Goal: Consume media (video, audio): Consume media (video, audio)

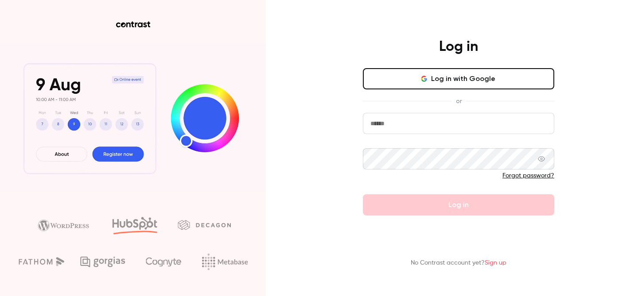
click at [398, 128] on input "email" at bounding box center [458, 123] width 191 height 21
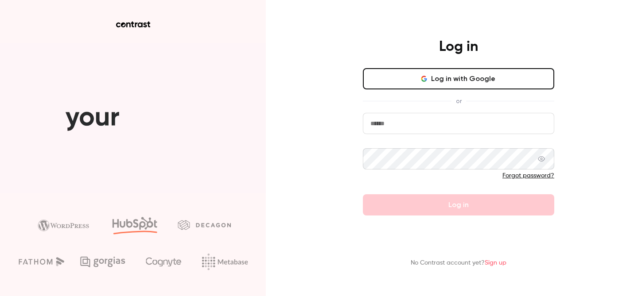
type input "**********"
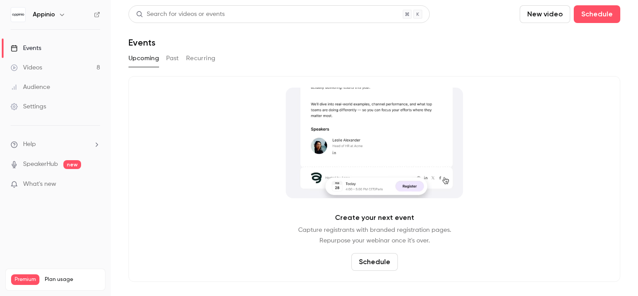
click at [66, 71] on link "Videos 8" at bounding box center [55, 67] width 111 height 19
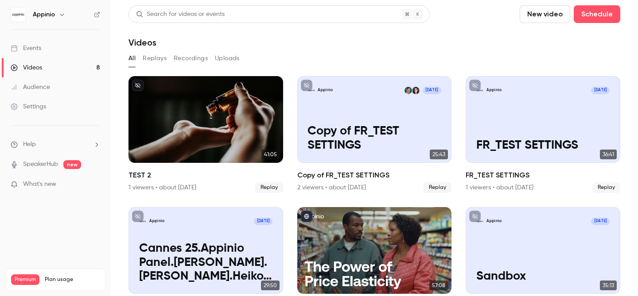
click at [33, 73] on link "Videos 8" at bounding box center [55, 67] width 111 height 19
click at [50, 181] on span "What's new" at bounding box center [39, 184] width 33 height 9
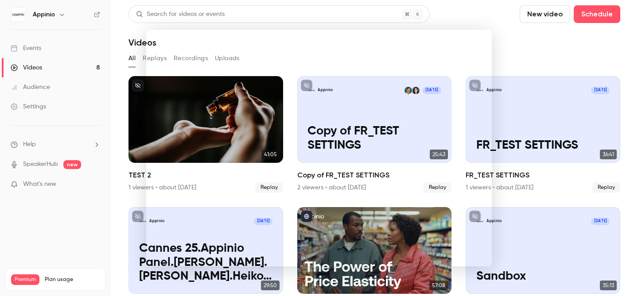
click at [547, 49] on div at bounding box center [319, 148] width 638 height 296
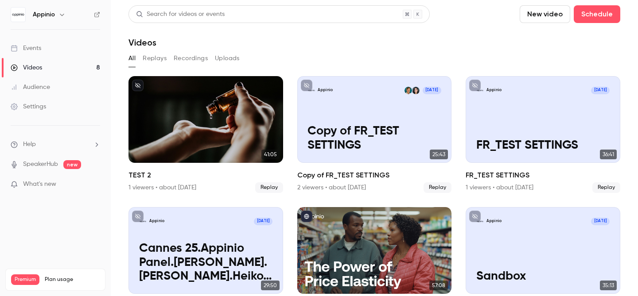
click at [57, 13] on button "button" at bounding box center [62, 14] width 11 height 11
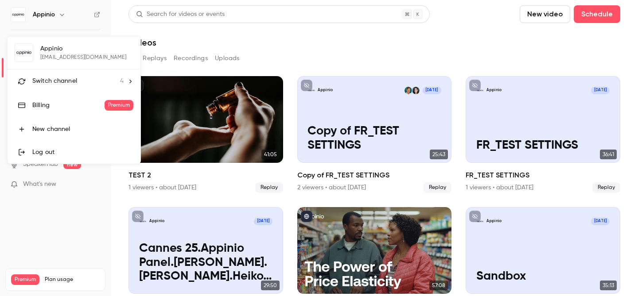
click at [50, 85] on span "Switch channel" at bounding box center [54, 81] width 45 height 9
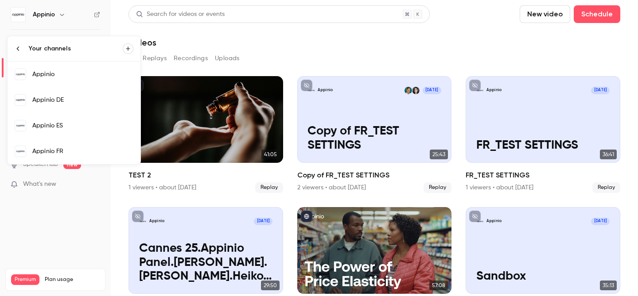
click at [54, 146] on link "Appinio FR" at bounding box center [74, 152] width 133 height 26
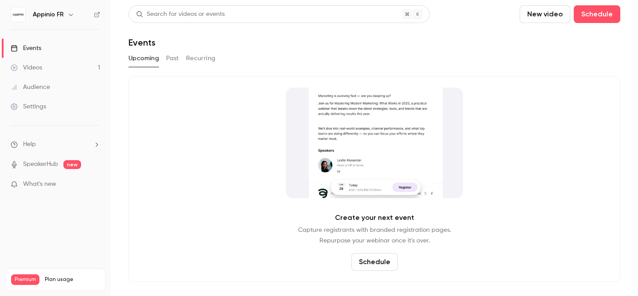
click at [58, 62] on link "Videos 1" at bounding box center [55, 67] width 111 height 19
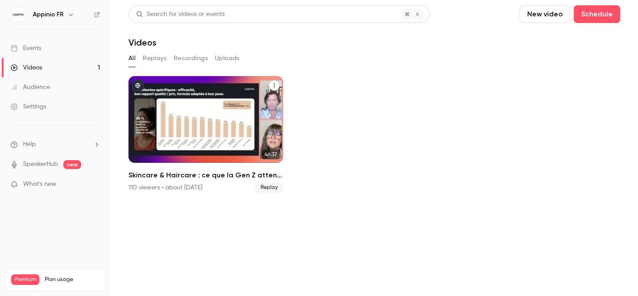
click at [190, 176] on h2 "Skincare & Haircare : ce que la Gen Z attend vraiment des marques" at bounding box center [205, 175] width 155 height 11
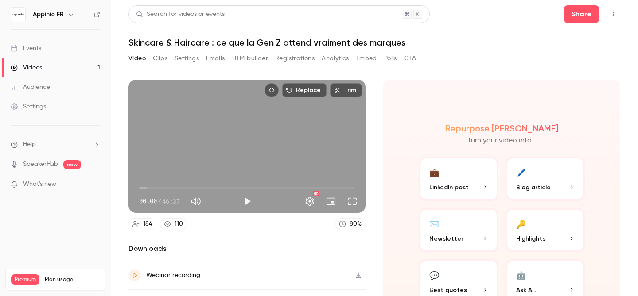
click at [164, 60] on button "Clips" at bounding box center [160, 58] width 15 height 14
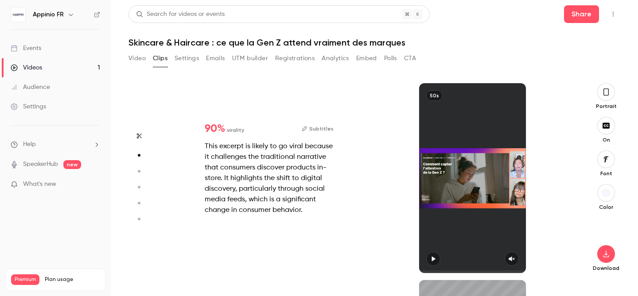
scroll to position [197, 0]
click at [143, 55] on button "Video" at bounding box center [136, 58] width 17 height 14
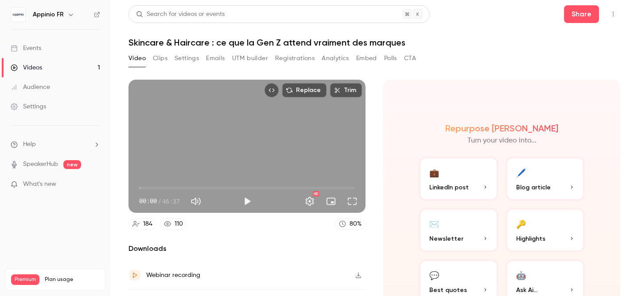
scroll to position [51, 0]
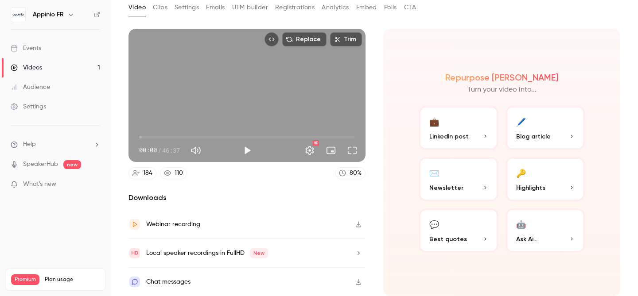
click at [546, 130] on button "🖊️ Blog article" at bounding box center [545, 128] width 80 height 44
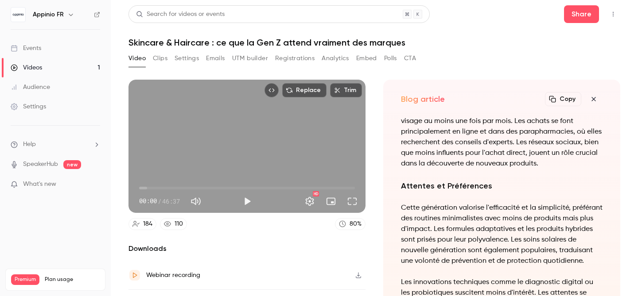
scroll to position [0, 0]
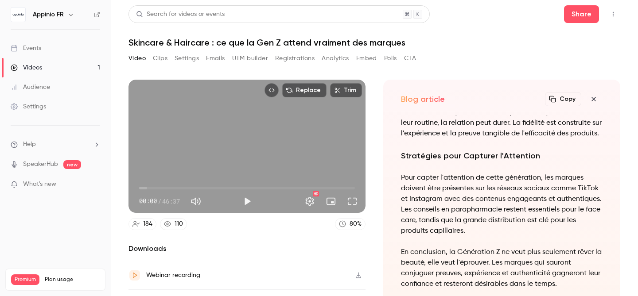
click at [566, 96] on button "Copy" at bounding box center [563, 99] width 36 height 14
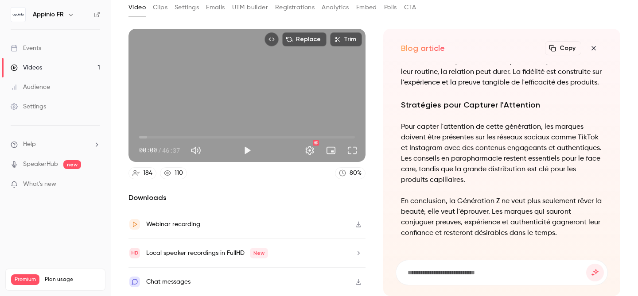
click at [595, 46] on icon "button" at bounding box center [593, 48] width 11 height 7
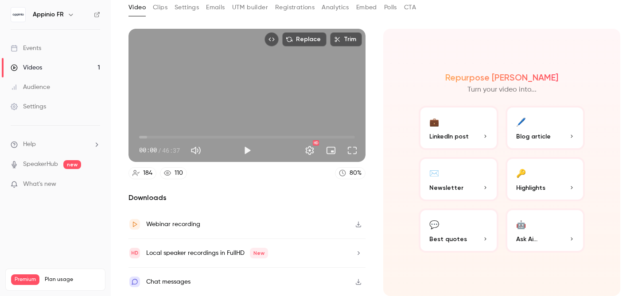
click at [547, 181] on button "🔑 Highlights" at bounding box center [545, 179] width 80 height 44
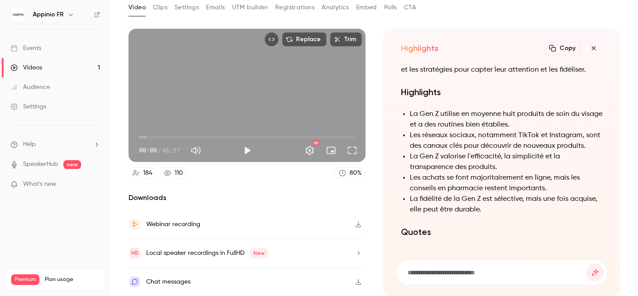
scroll to position [-247, 0]
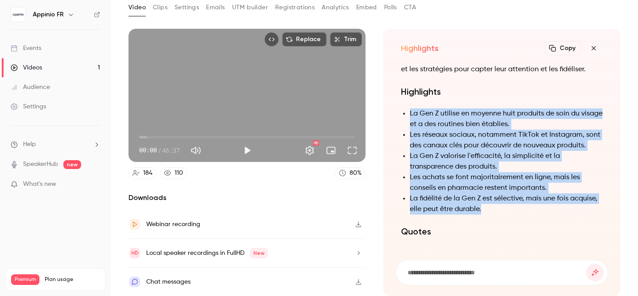
drag, startPoint x: 403, startPoint y: 116, endPoint x: 516, endPoint y: 209, distance: 146.9
click at [516, 209] on ul "La Gen Z utilise en moyenne huit produits de soin du visage et a des routines b…" at bounding box center [501, 161] width 201 height 106
copy ul "La Gen Z utilise en moyenne huit produits de soin du visage et a des routines b…"
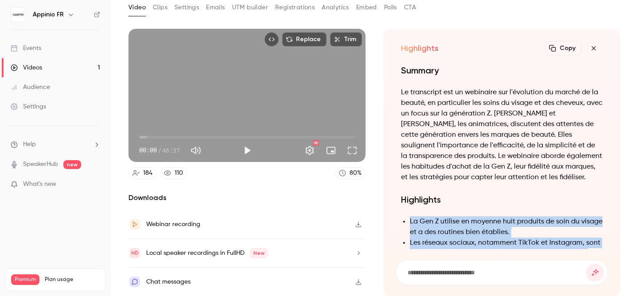
scroll to position [0, 0]
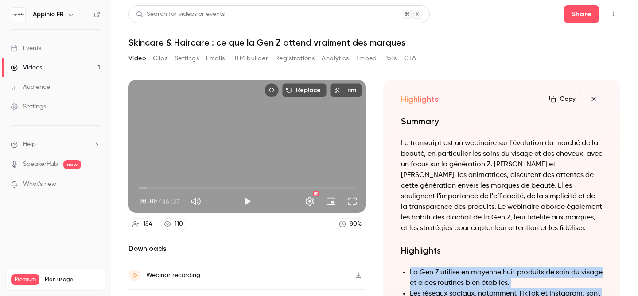
click at [592, 99] on icon "button" at bounding box center [593, 99] width 11 height 7
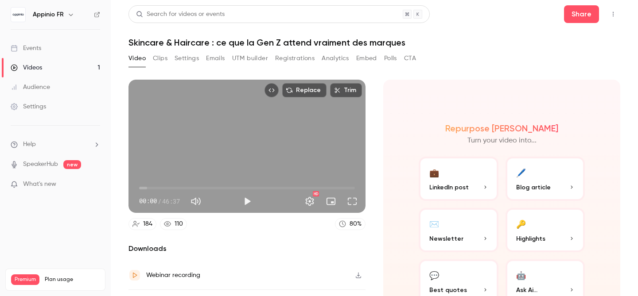
scroll to position [51, 0]
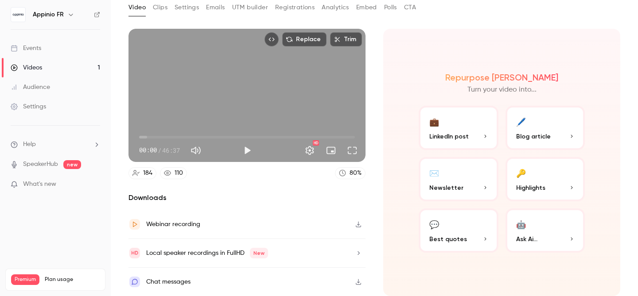
click at [457, 229] on button "💬 Best quotes" at bounding box center [458, 231] width 80 height 44
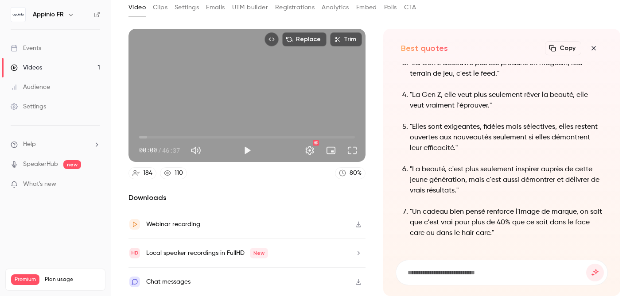
scroll to position [-93, 0]
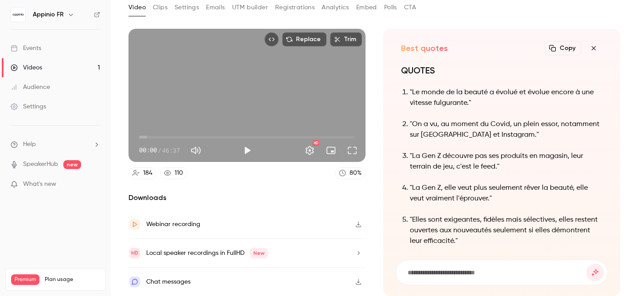
click at [596, 48] on icon "button" at bounding box center [593, 48] width 11 height 7
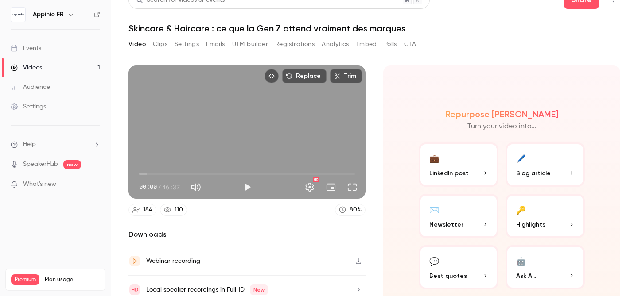
scroll to position [0, 0]
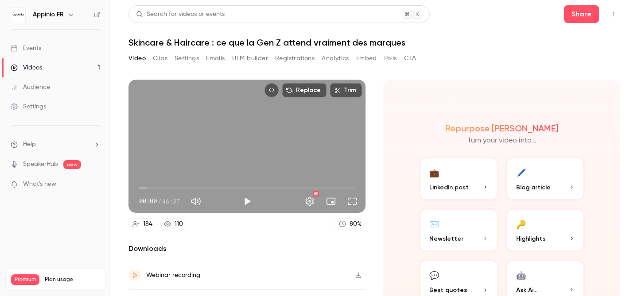
click at [166, 58] on button "Clips" at bounding box center [160, 58] width 15 height 14
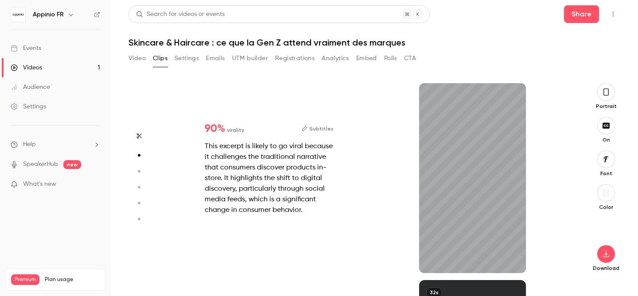
scroll to position [197, 0]
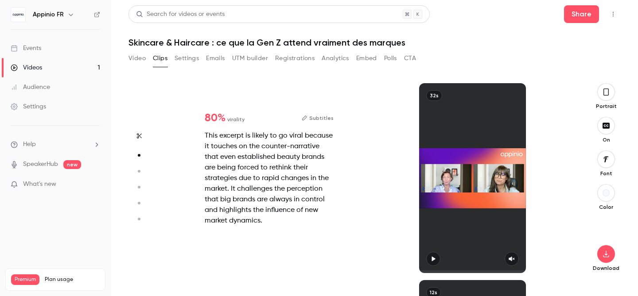
type input "*"
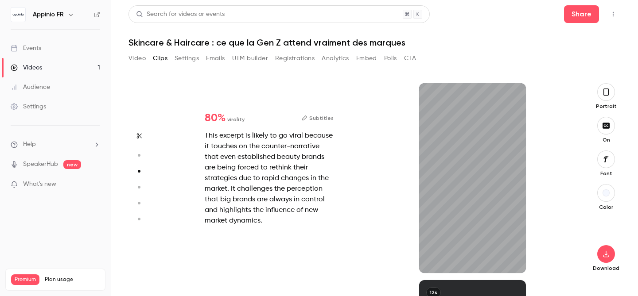
scroll to position [394, 0]
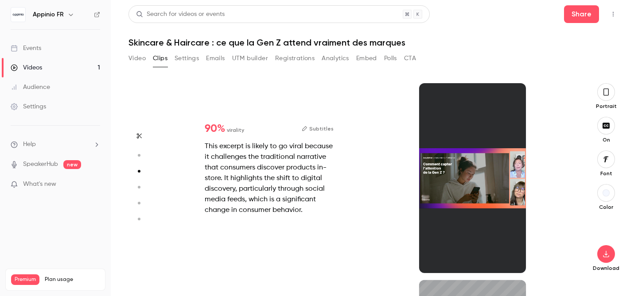
type input "*"
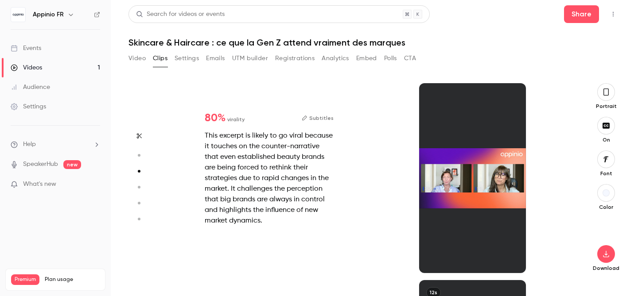
type input "*"
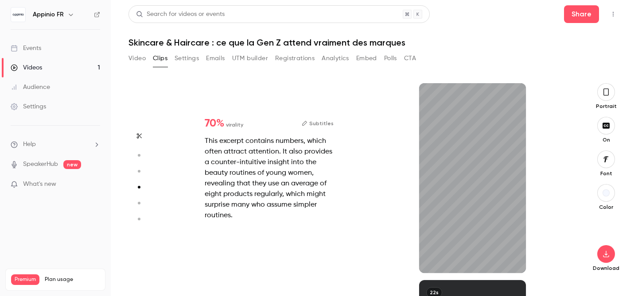
type input "*"
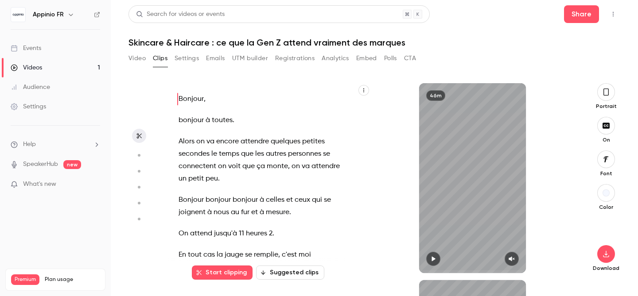
scroll to position [0, 0]
click at [286, 275] on button "Suggested clips" at bounding box center [290, 273] width 68 height 14
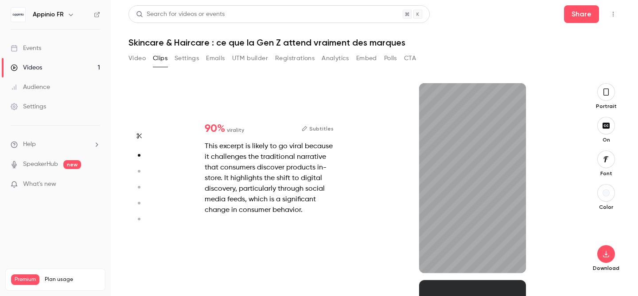
scroll to position [197, 0]
click at [232, 182] on div "This excerpt is likely to go viral because it challenges the traditional narrat…" at bounding box center [269, 178] width 129 height 74
click at [139, 135] on icon "button" at bounding box center [138, 136] width 7 height 6
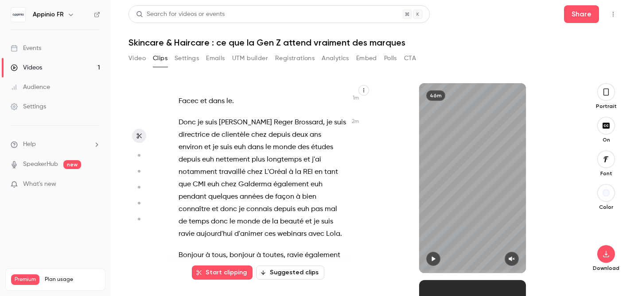
scroll to position [483, 0]
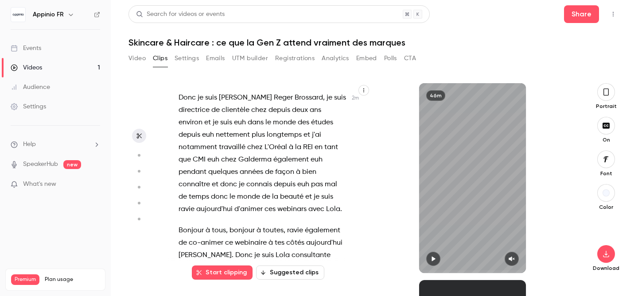
click at [283, 276] on button "Suggested clips" at bounding box center [290, 273] width 68 height 14
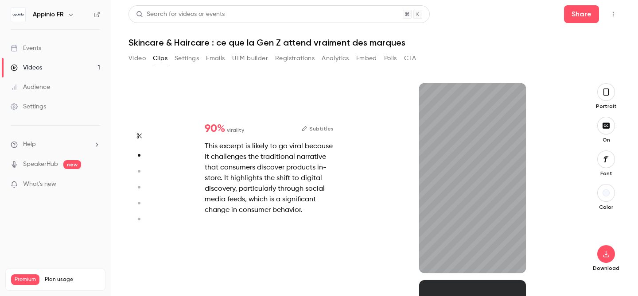
scroll to position [197, 0]
click at [450, 126] on div "50s" at bounding box center [472, 178] width 107 height 190
type input "***"
click at [134, 56] on button "Video" at bounding box center [136, 58] width 17 height 14
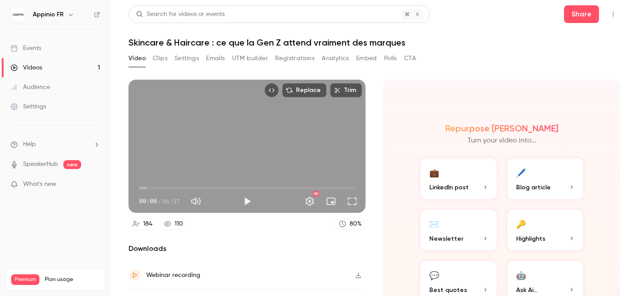
click at [49, 89] on div "Audience" at bounding box center [30, 87] width 39 height 9
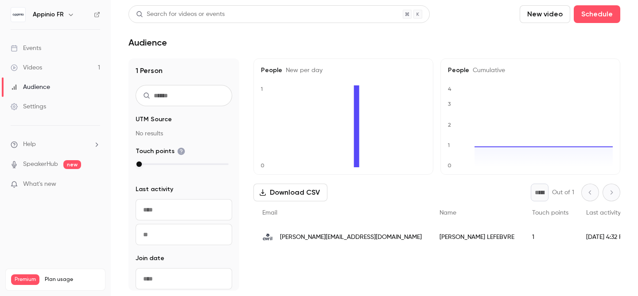
click at [32, 72] on div "Videos" at bounding box center [26, 67] width 31 height 9
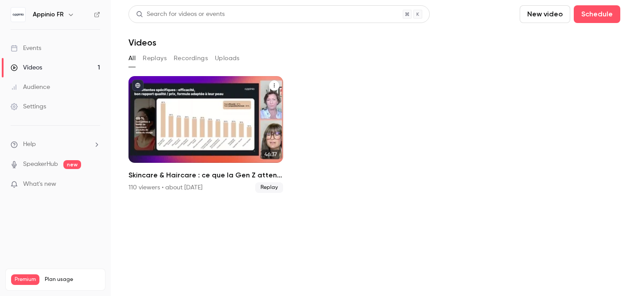
click at [197, 171] on h2 "Skincare & Haircare : ce que la Gen Z attend vraiment des marques" at bounding box center [205, 175] width 155 height 11
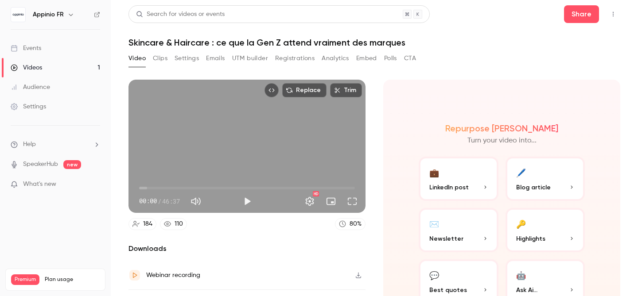
click at [159, 59] on button "Clips" at bounding box center [160, 58] width 15 height 14
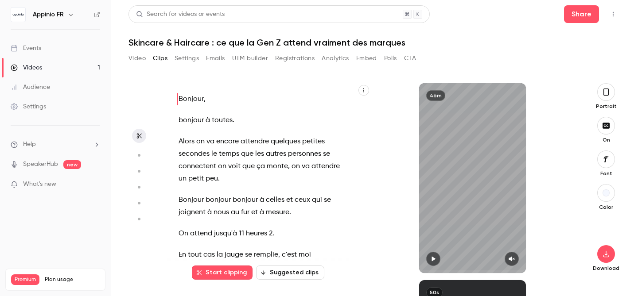
click at [299, 275] on button "Suggested clips" at bounding box center [290, 273] width 68 height 14
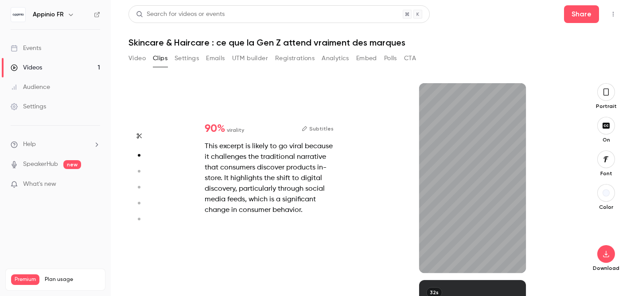
scroll to position [197, 0]
click at [607, 254] on icon "button" at bounding box center [606, 254] width 6 height 7
type input "*"
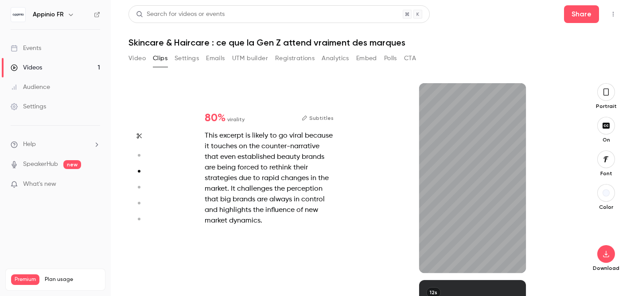
scroll to position [394, 0]
click at [610, 259] on button "button" at bounding box center [606, 254] width 18 height 18
click at [51, 12] on h6 "Appinio FR" at bounding box center [48, 14] width 31 height 9
click at [73, 15] on icon "button" at bounding box center [70, 14] width 7 height 7
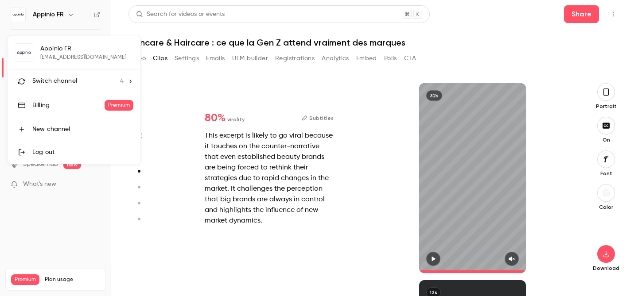
click at [63, 51] on div "Appinio FR [EMAIL_ADDRESS][DOMAIN_NAME] Switch channel 4 Billing Premium New ch…" at bounding box center [74, 100] width 133 height 128
click at [59, 18] on div at bounding box center [319, 148] width 638 height 296
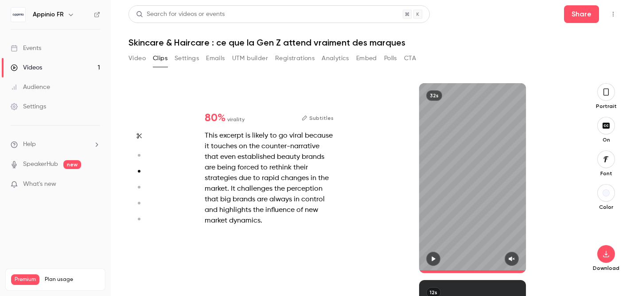
click at [55, 13] on h6 "Appinio FR" at bounding box center [48, 14] width 31 height 9
click at [69, 13] on icon "button" at bounding box center [70, 14] width 7 height 7
type input "****"
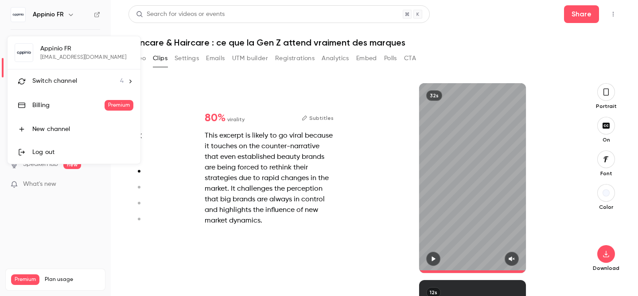
click at [76, 76] on li "Switch channel 4" at bounding box center [74, 81] width 133 height 23
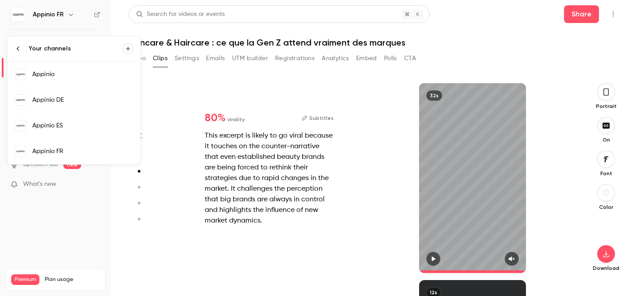
click at [61, 136] on link "Appinio ES" at bounding box center [74, 126] width 133 height 26
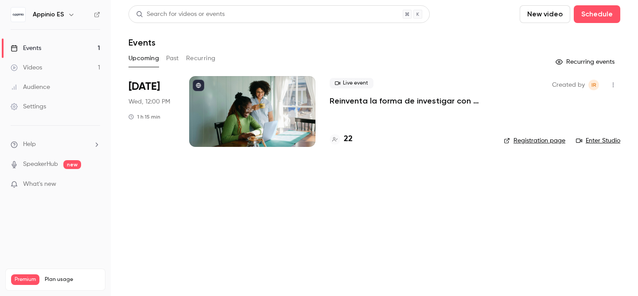
click at [391, 100] on p "Reinventa la forma de investigar con Appinio AI ✨" at bounding box center [409, 101] width 160 height 11
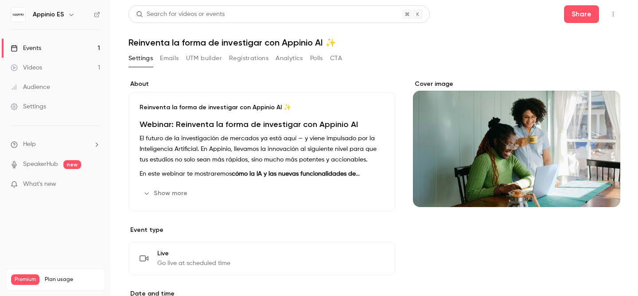
click at [71, 14] on icon "button" at bounding box center [71, 14] width 7 height 7
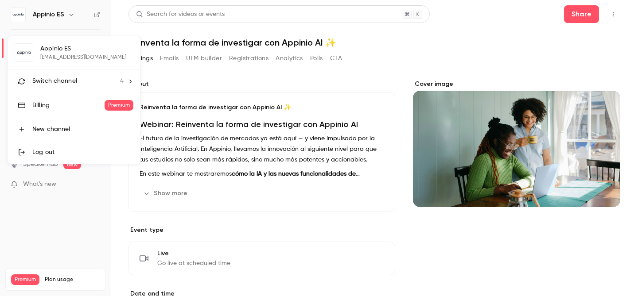
click at [77, 85] on div "Switch channel 4" at bounding box center [77, 81] width 91 height 9
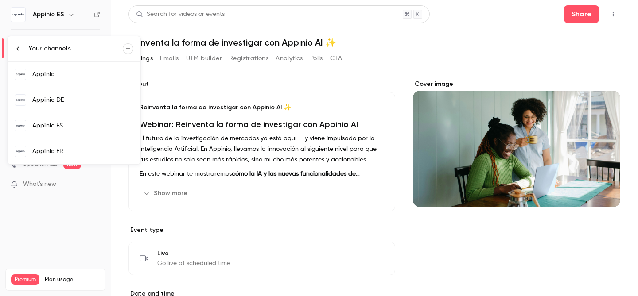
click at [60, 102] on div "Appinio DE" at bounding box center [82, 100] width 101 height 9
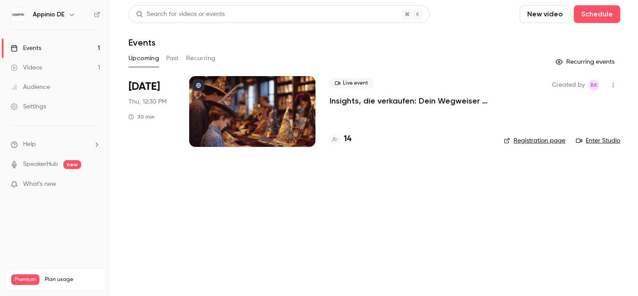
click at [394, 99] on p "Insights, die verkaufen: Dein Wegweiser für ein erfolgreiches Lizenzgeschäft" at bounding box center [409, 101] width 160 height 11
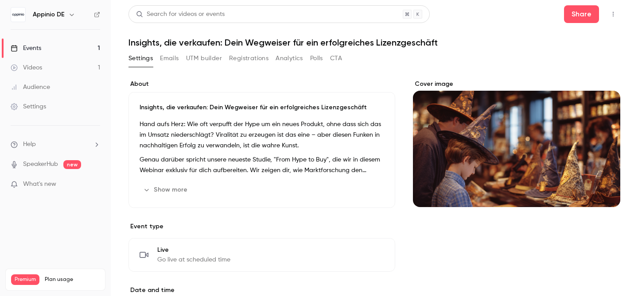
click at [57, 71] on link "Videos 1" at bounding box center [55, 67] width 111 height 19
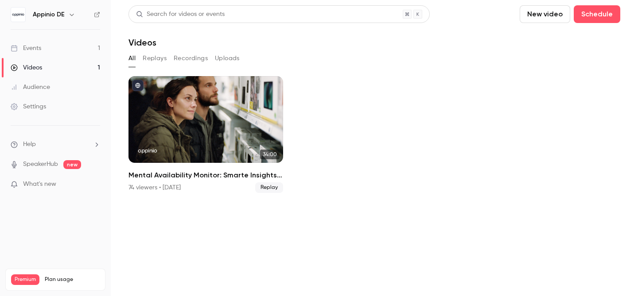
click at [64, 53] on link "Events 1" at bounding box center [55, 48] width 111 height 19
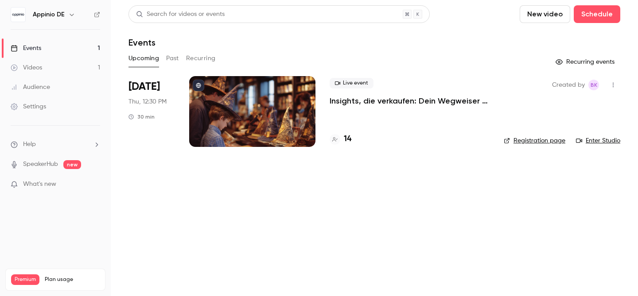
click at [51, 73] on link "Videos 1" at bounding box center [55, 67] width 111 height 19
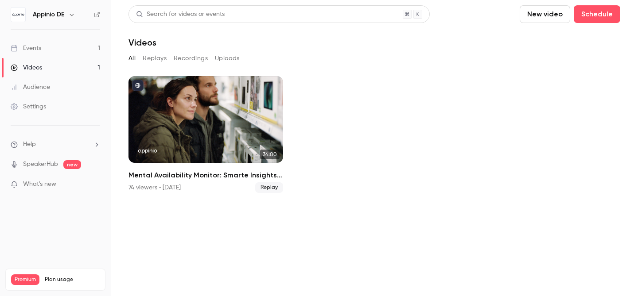
click at [51, 15] on h6 "Appinio DE" at bounding box center [49, 14] width 32 height 9
click at [73, 13] on icon "button" at bounding box center [71, 14] width 7 height 7
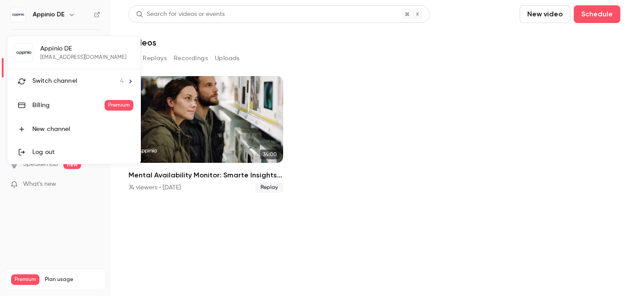
click at [68, 84] on span "Switch channel" at bounding box center [54, 81] width 45 height 9
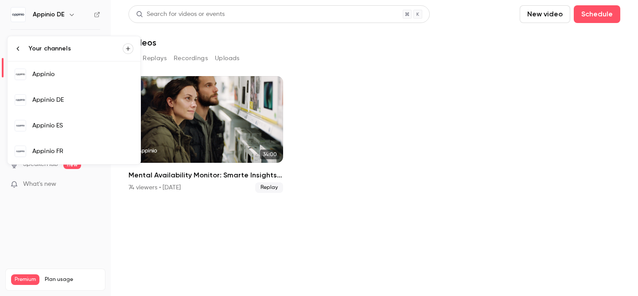
click at [66, 149] on div "Appinio FR" at bounding box center [82, 151] width 101 height 9
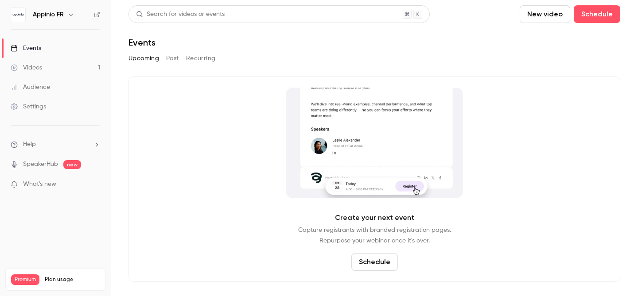
click at [174, 58] on button "Past" at bounding box center [172, 58] width 13 height 14
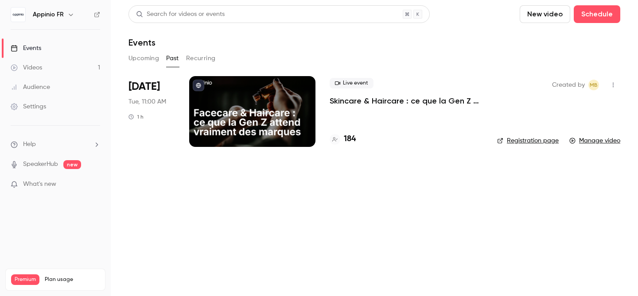
click at [363, 101] on p "Skincare & Haircare : ce que la Gen Z attend vraiment des marques" at bounding box center [405, 101] width 153 height 11
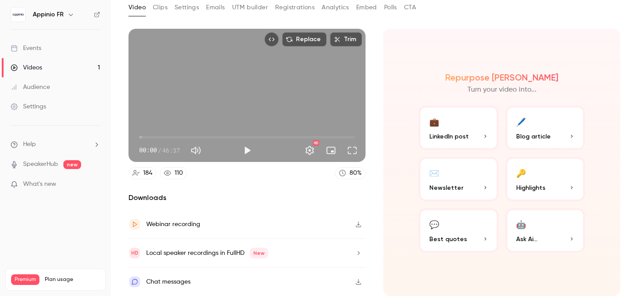
scroll to position [18, 0]
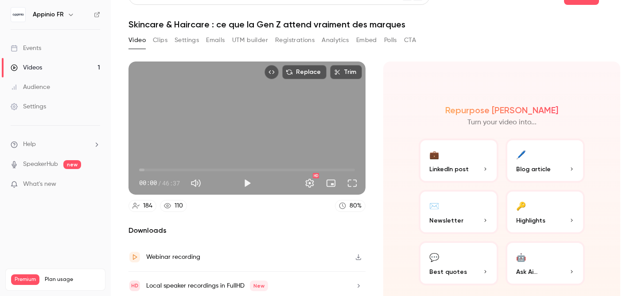
click at [550, 216] on p "Highlights" at bounding box center [545, 220] width 58 height 9
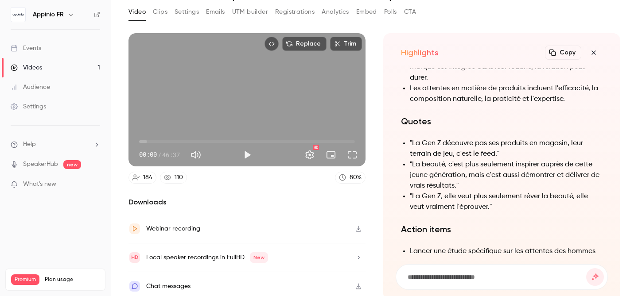
scroll to position [-515, 0]
